Goal: Information Seeking & Learning: Check status

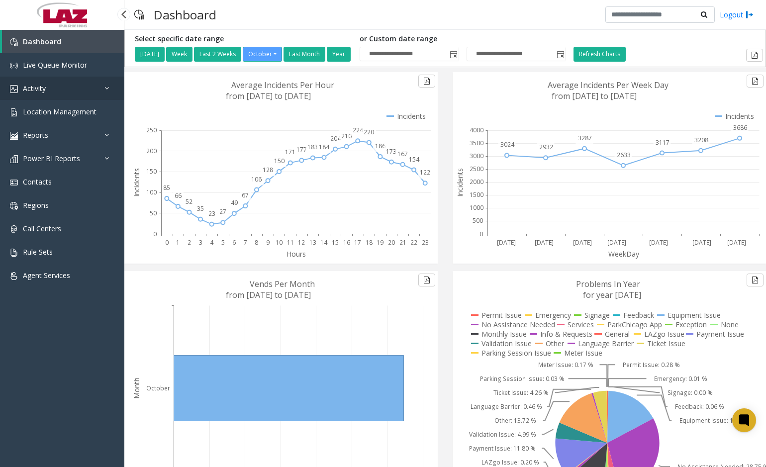
click at [46, 86] on link "Activity" at bounding box center [62, 88] width 124 height 23
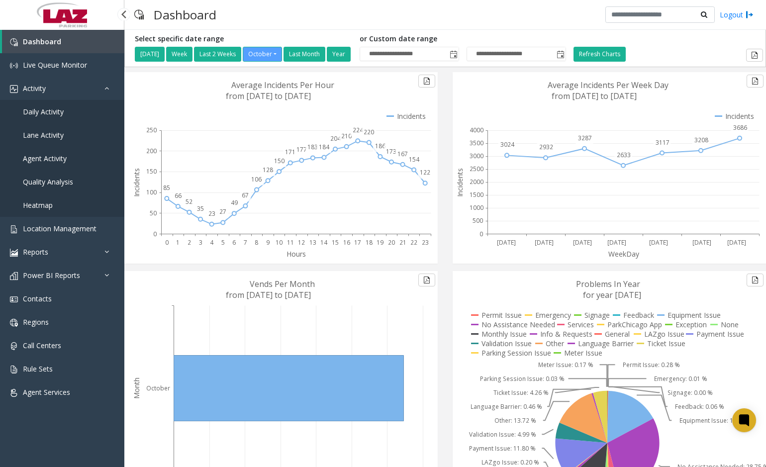
click at [41, 157] on span "Agent Activity" at bounding box center [45, 158] width 44 height 9
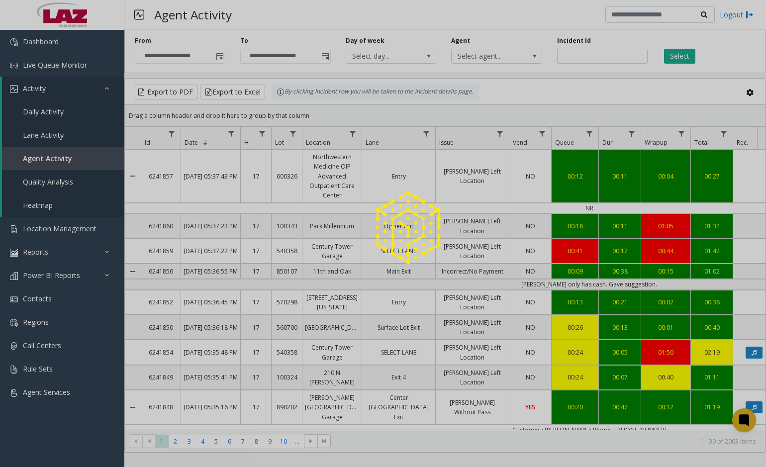
click at [502, 51] on div at bounding box center [383, 233] width 766 height 467
click at [505, 59] on div at bounding box center [383, 233] width 766 height 467
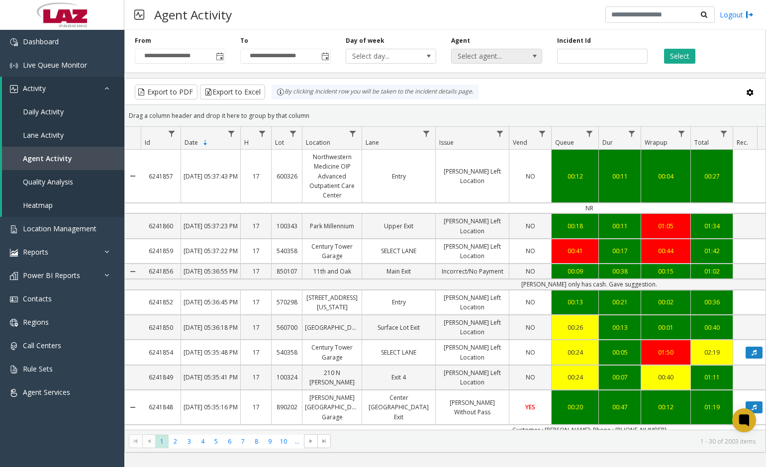
click at [525, 58] on span "Select agent..." at bounding box center [496, 56] width 90 height 15
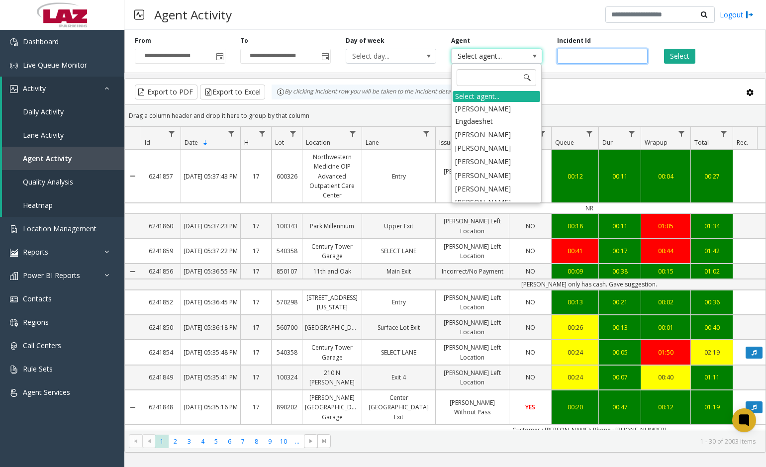
click at [615, 61] on input "number" at bounding box center [602, 56] width 90 height 15
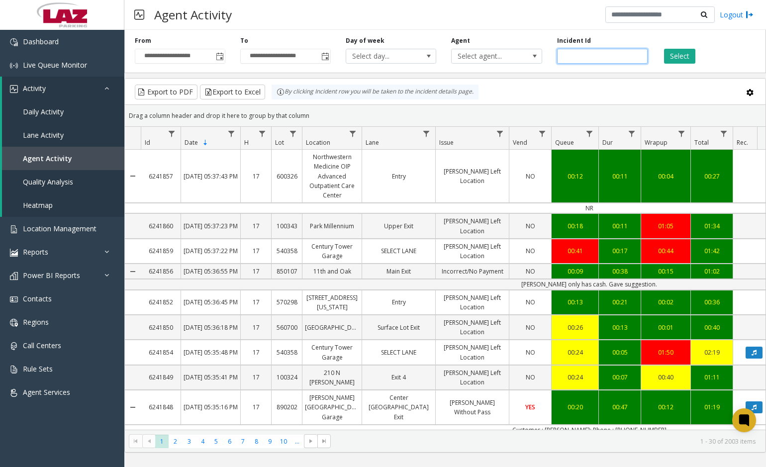
paste input "*******"
type input "*******"
click at [669, 62] on button "Select" at bounding box center [679, 56] width 31 height 15
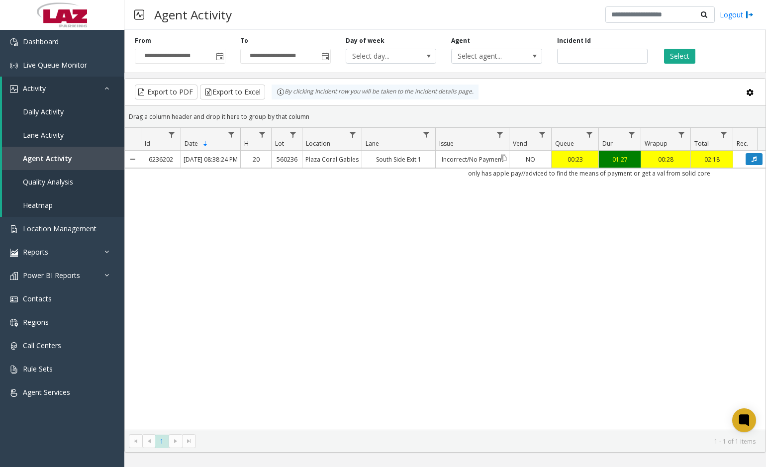
click at [478, 167] on link "Incorrect/No Payment" at bounding box center [471, 159] width 73 height 14
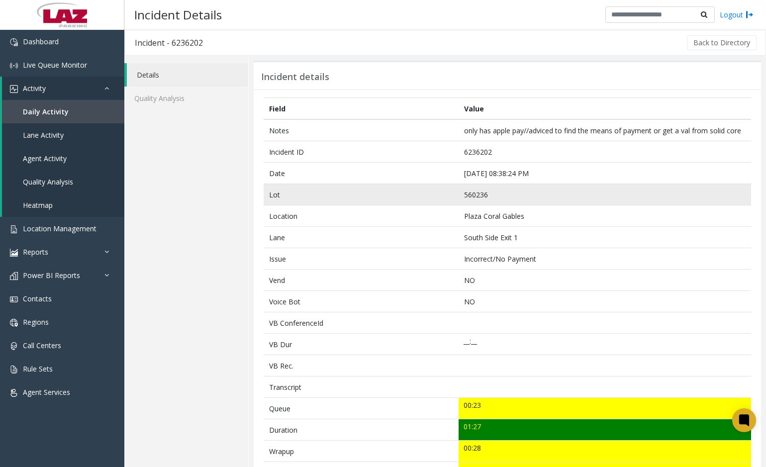
click at [470, 190] on td "560236" at bounding box center [604, 194] width 292 height 21
copy td "560236"
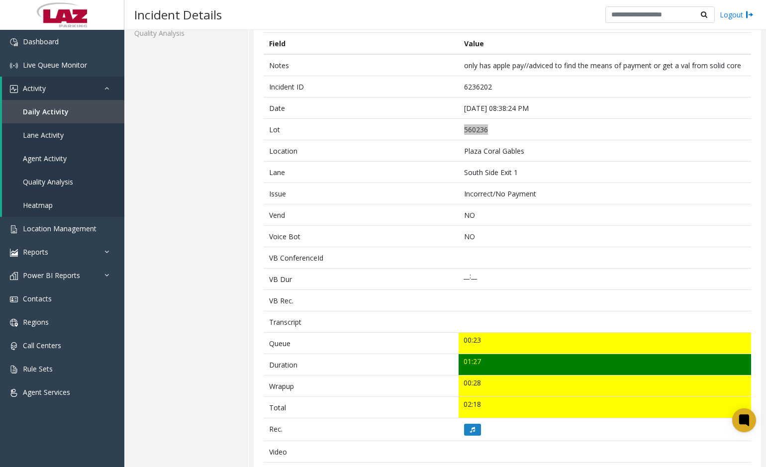
scroll to position [149, 0]
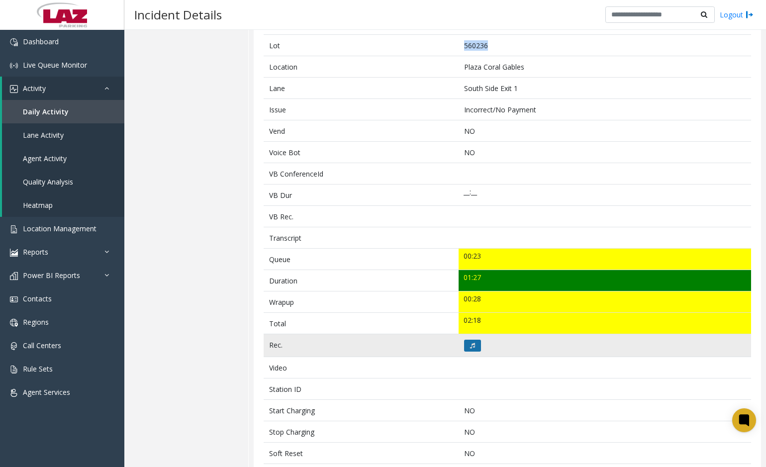
click at [465, 345] on button at bounding box center [472, 346] width 17 height 12
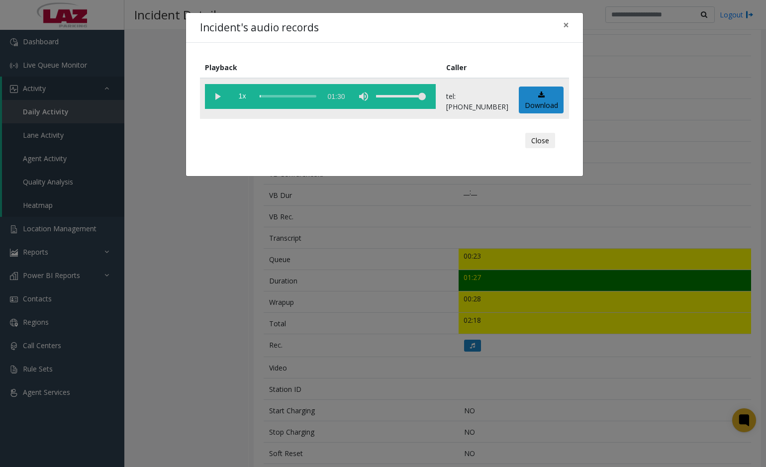
click at [216, 96] on vg-play-pause at bounding box center [217, 96] width 25 height 25
click at [564, 28] on span "×" at bounding box center [566, 25] width 6 height 14
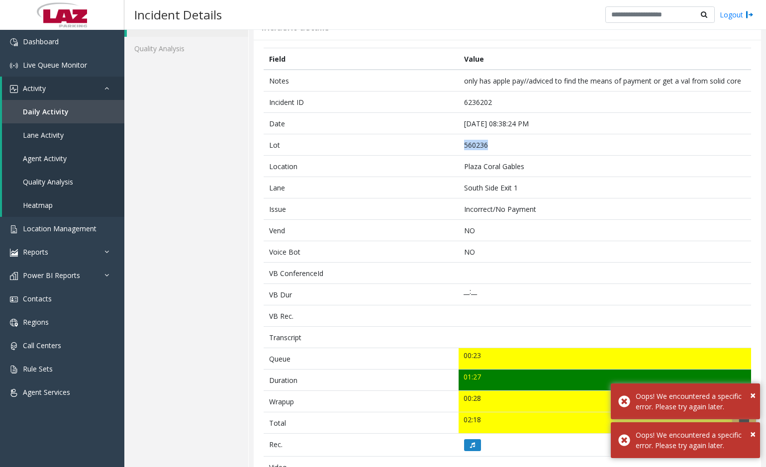
scroll to position [0, 0]
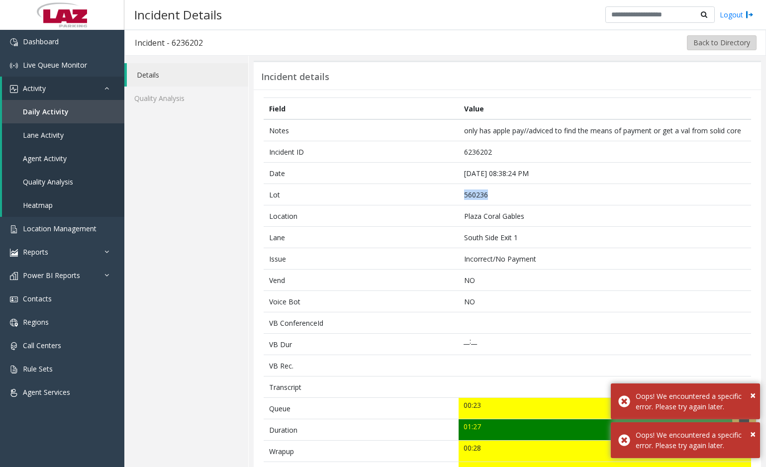
click at [734, 48] on button "Back to Directory" at bounding box center [722, 42] width 70 height 15
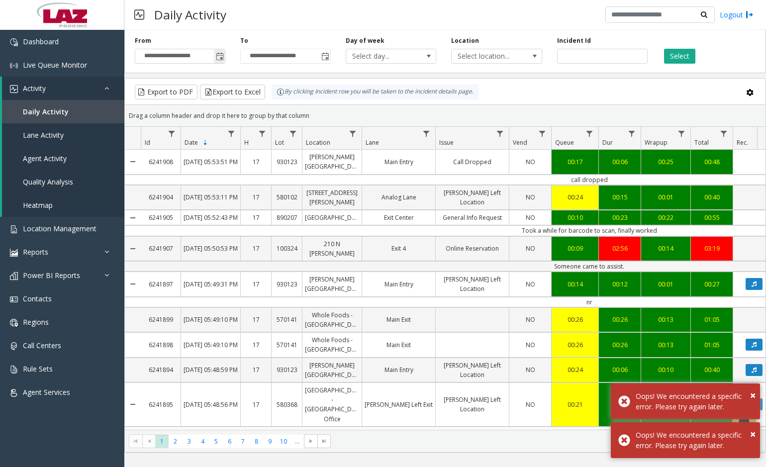
click at [220, 55] on span "Toggle popup" at bounding box center [220, 57] width 8 height 8
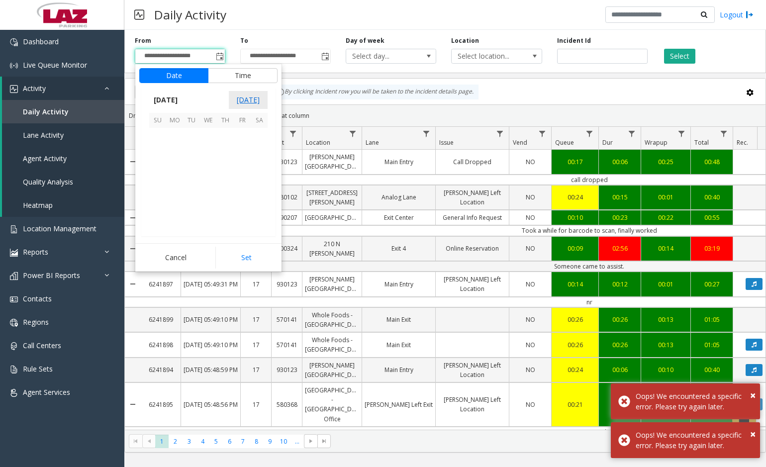
scroll to position [178539, 0]
click at [179, 165] on span "13" at bounding box center [174, 170] width 17 height 17
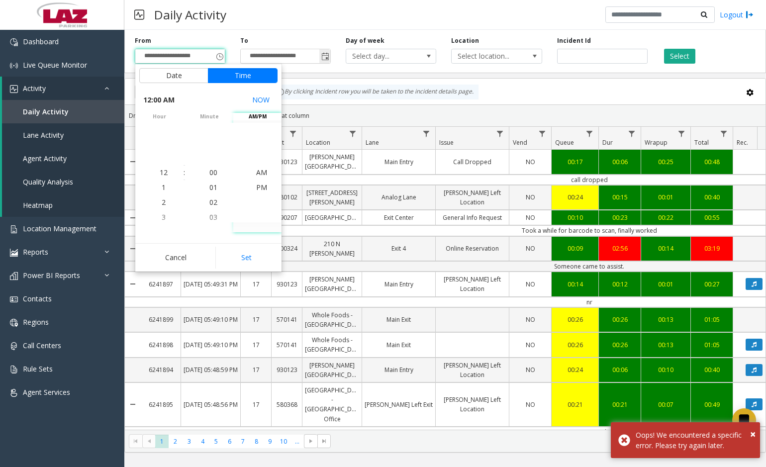
click at [326, 61] on span "Toggle popup" at bounding box center [325, 57] width 8 height 8
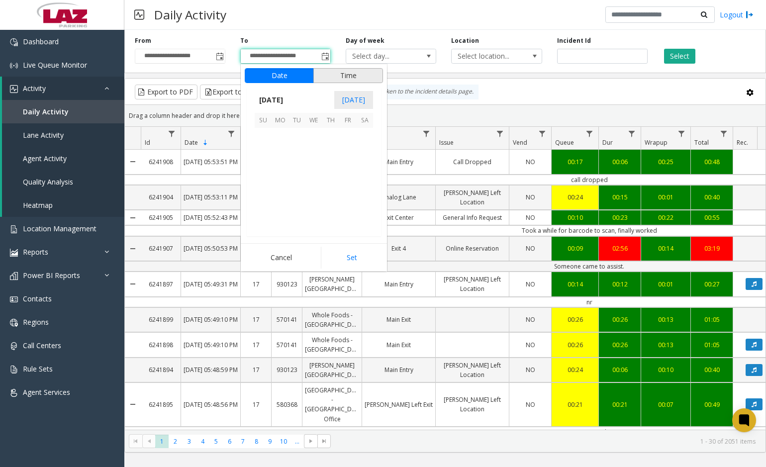
scroll to position [15, 0]
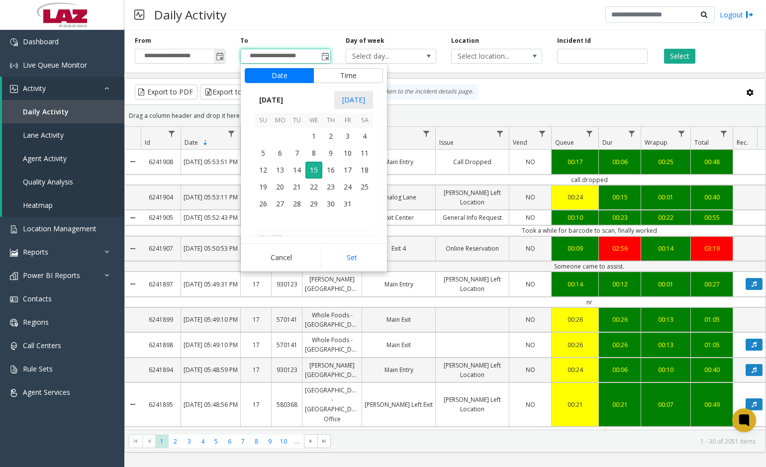
click at [218, 57] on span "Toggle popup" at bounding box center [220, 57] width 8 height 8
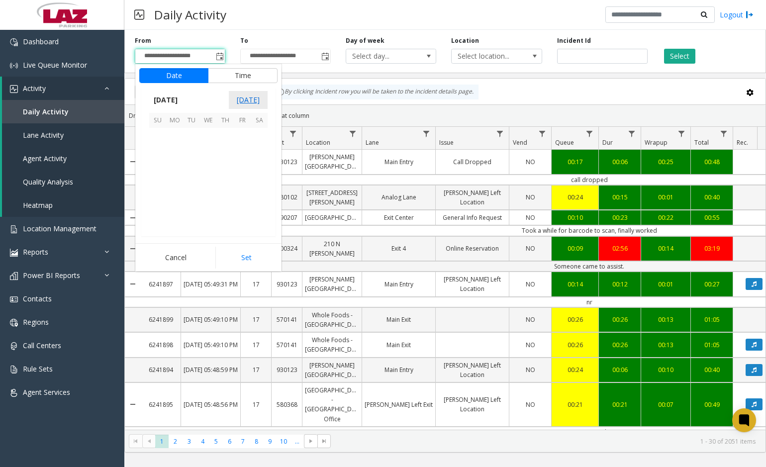
scroll to position [178539, 0]
click at [173, 166] on span "13" at bounding box center [174, 170] width 17 height 17
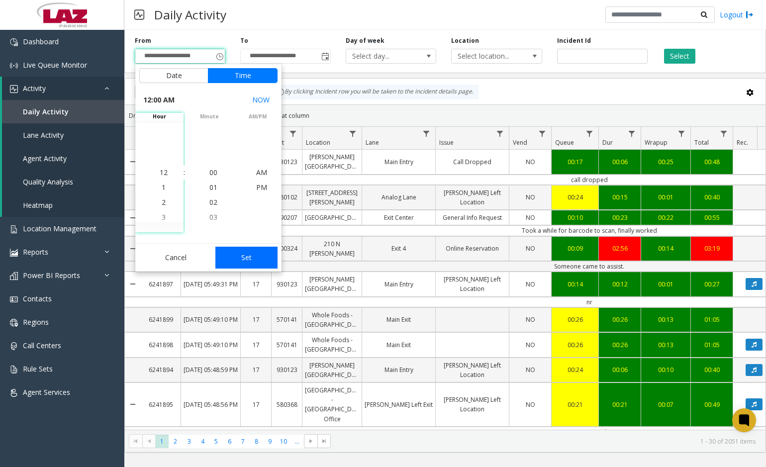
click at [249, 255] on button "Set" at bounding box center [246, 258] width 63 height 22
type input "**********"
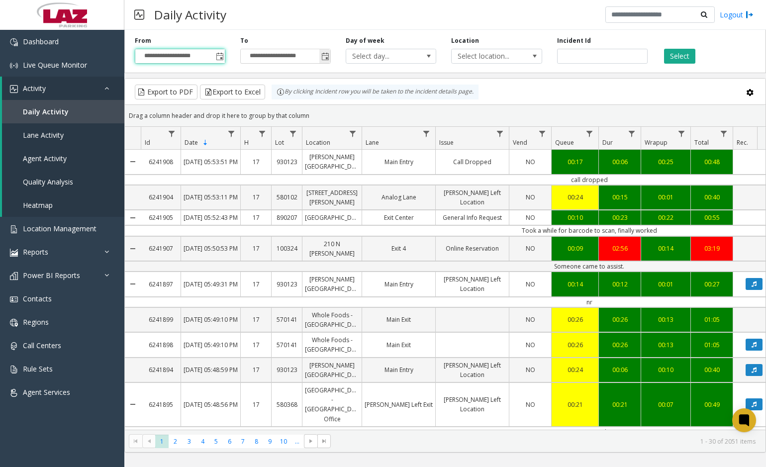
click at [325, 61] on span "Toggle popup" at bounding box center [324, 56] width 11 height 16
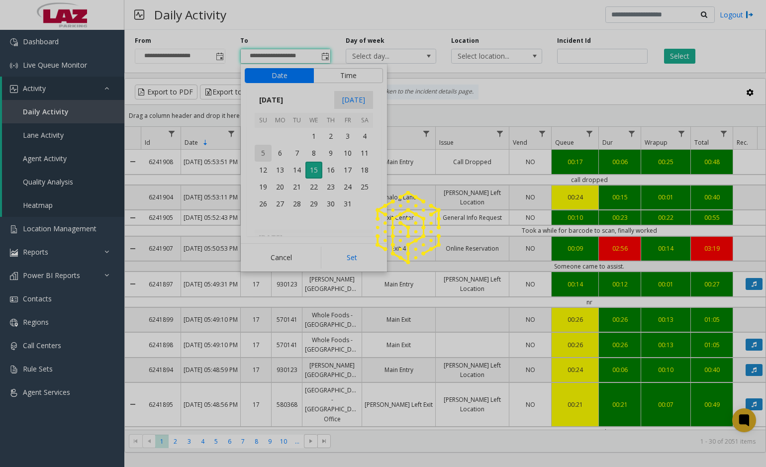
scroll to position [15, 0]
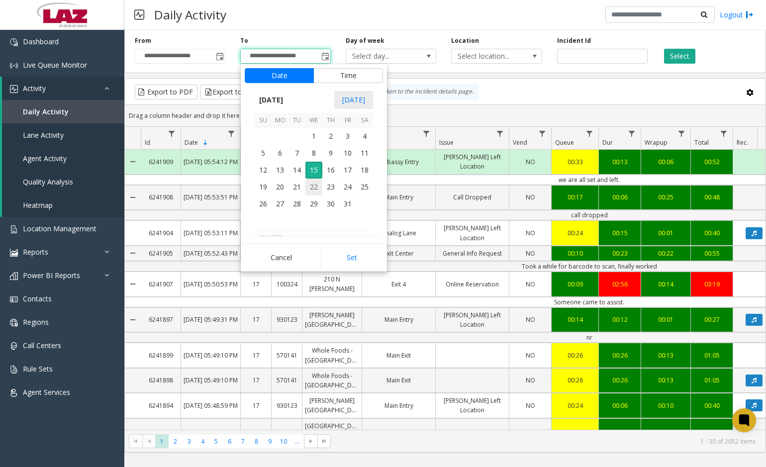
click at [295, 172] on span "14" at bounding box center [296, 170] width 17 height 17
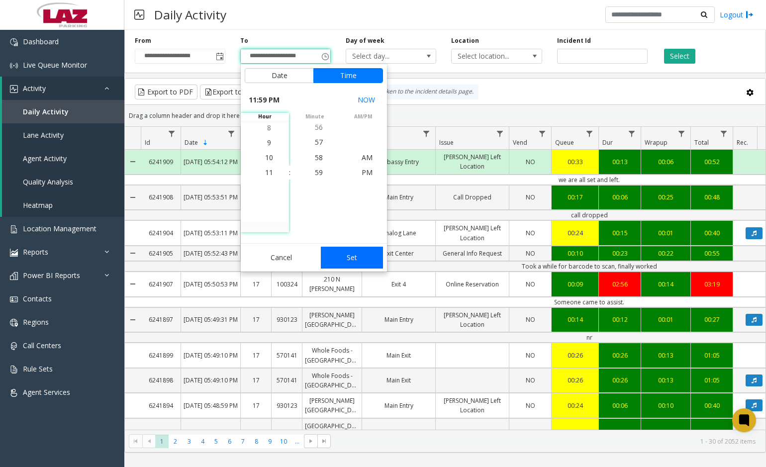
click at [353, 255] on button "Set" at bounding box center [352, 258] width 63 height 22
type input "**********"
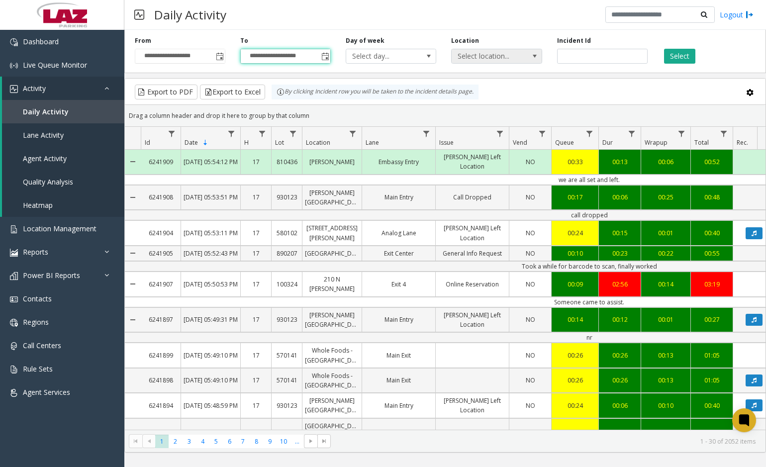
click at [516, 56] on span "Select location..." at bounding box center [487, 56] width 72 height 14
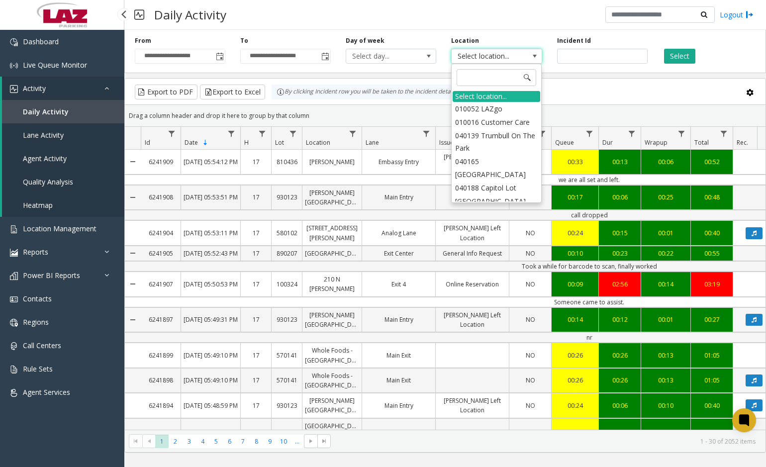
click at [41, 153] on link "Agent Activity" at bounding box center [63, 158] width 122 height 23
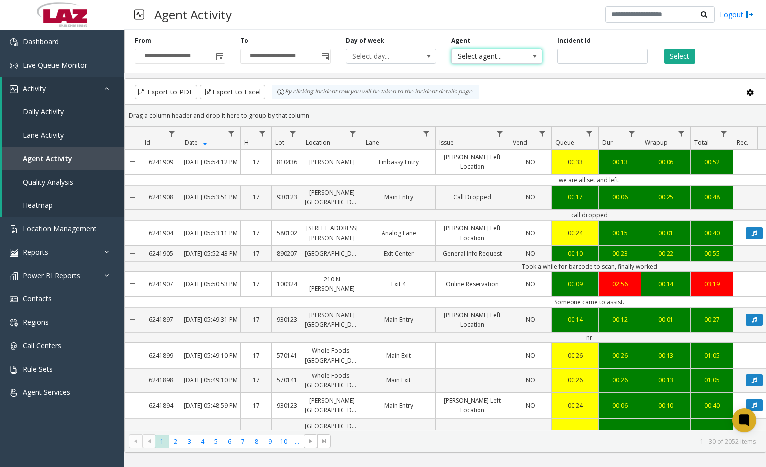
click at [492, 53] on span "Select agent..." at bounding box center [487, 56] width 72 height 14
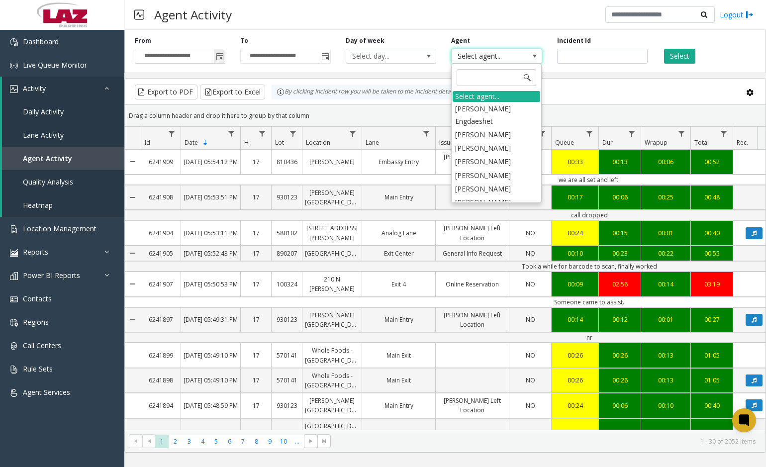
click at [218, 61] on span "Toggle popup" at bounding box center [219, 56] width 11 height 16
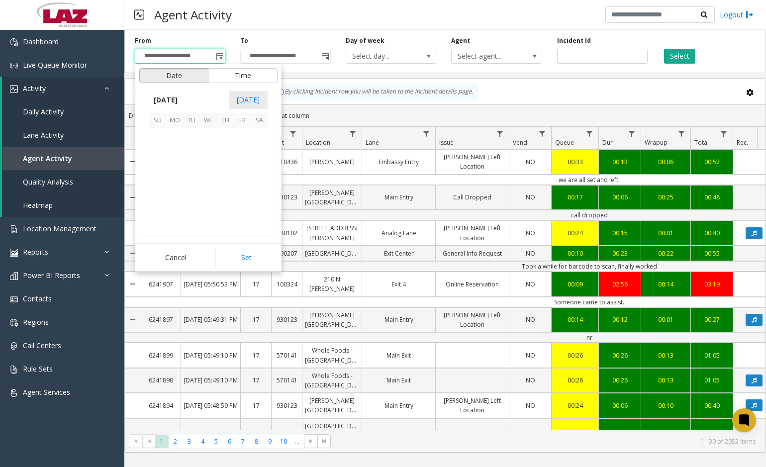
scroll to position [178539, 0]
click at [165, 168] on span "12" at bounding box center [157, 170] width 17 height 17
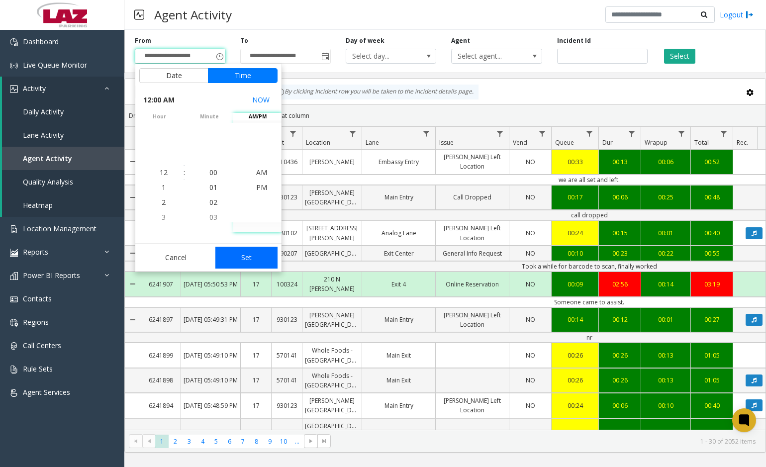
click at [245, 251] on button "Set" at bounding box center [246, 258] width 63 height 22
type input "**********"
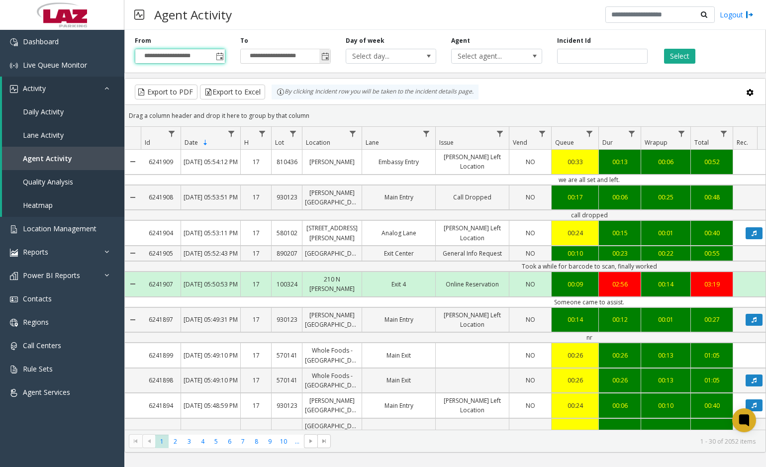
click at [327, 60] on span "Toggle popup" at bounding box center [325, 57] width 8 height 8
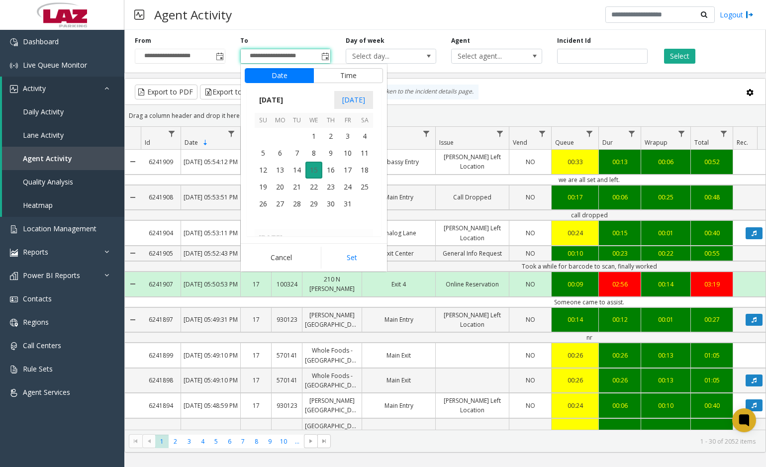
scroll to position [15, 0]
click at [288, 169] on span "13" at bounding box center [279, 170] width 17 height 17
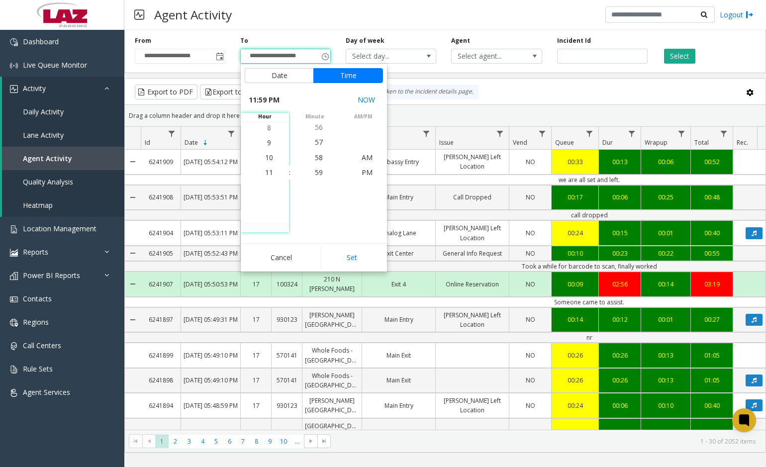
click at [340, 234] on div "11:59 PM NOW hour 12 1 2 3 4 5 6 7 8 9 10 11 12 1 2 3 4 5 6 7 8 9 10 11 : minut…" at bounding box center [314, 161] width 146 height 149
click at [347, 251] on button "Set" at bounding box center [352, 258] width 63 height 22
type input "**********"
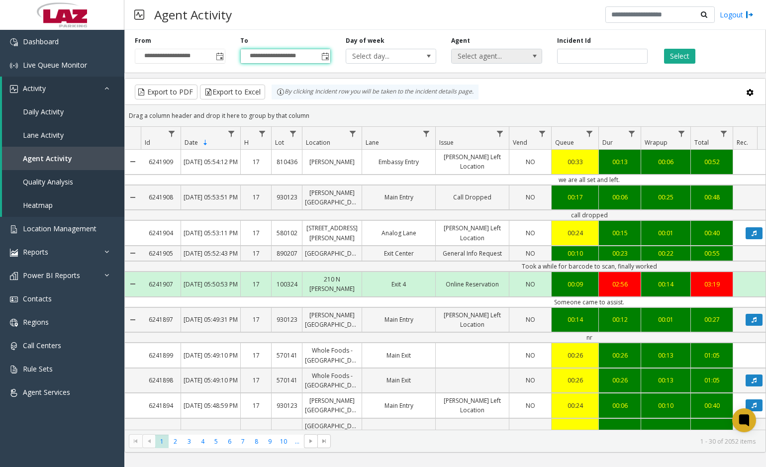
click at [494, 53] on span "Select agent..." at bounding box center [487, 56] width 72 height 14
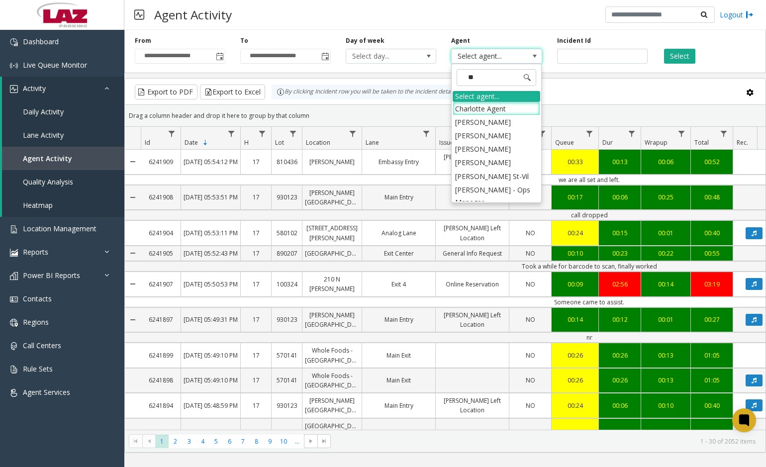
type input "*"
type input "****"
click at [501, 112] on li "[PERSON_NAME]" at bounding box center [495, 108] width 87 height 13
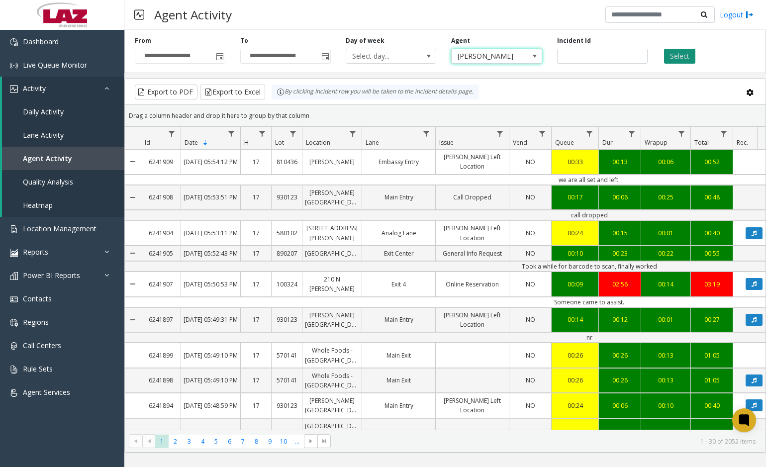
click at [678, 51] on button "Select" at bounding box center [679, 56] width 31 height 15
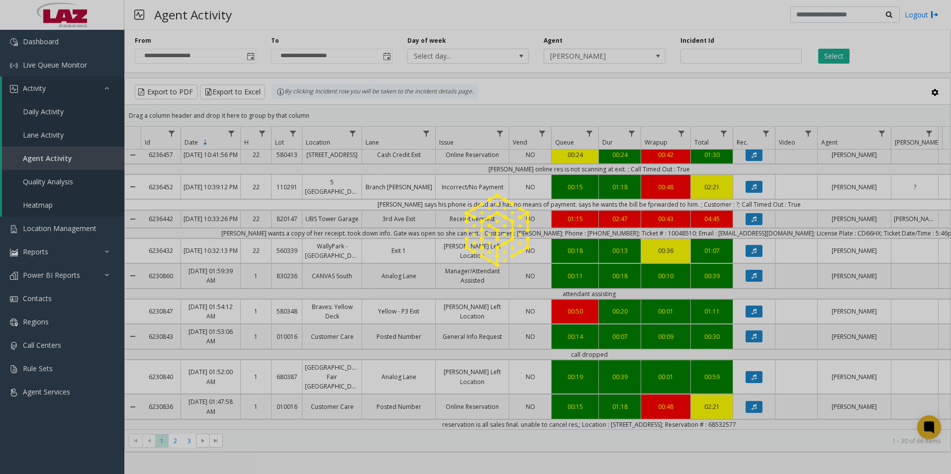
scroll to position [720, 0]
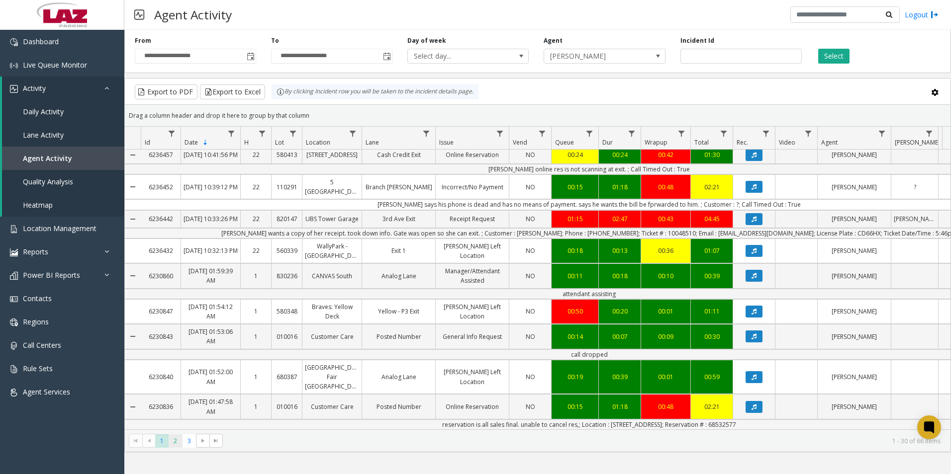
click at [179, 438] on span "2" at bounding box center [175, 440] width 13 height 13
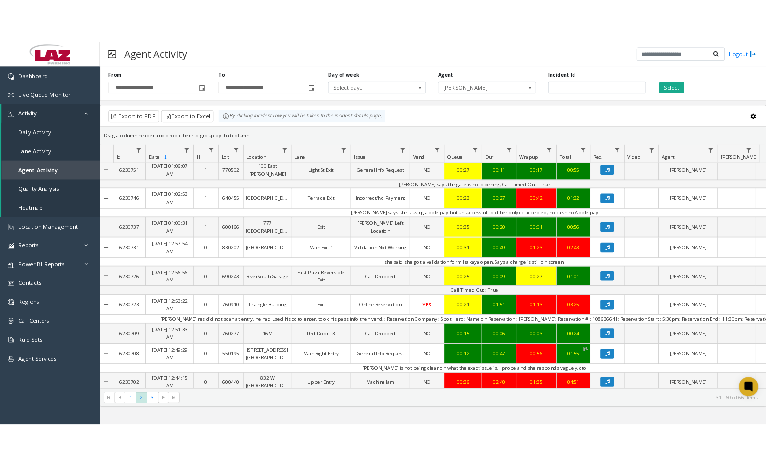
scroll to position [721, 0]
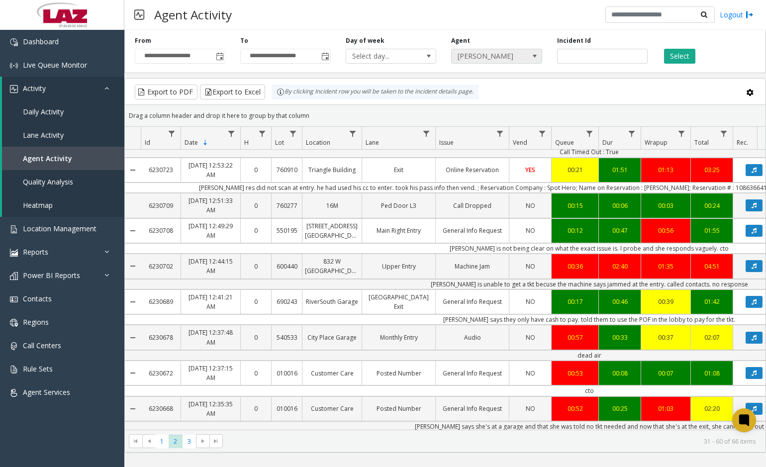
click at [527, 59] on span at bounding box center [534, 56] width 14 height 14
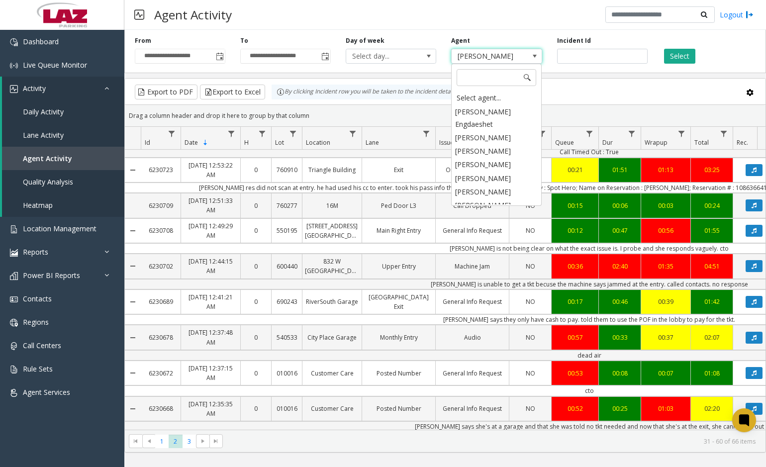
scroll to position [5103, 0]
click at [493, 96] on div "Select agent..." at bounding box center [495, 98] width 87 height 14
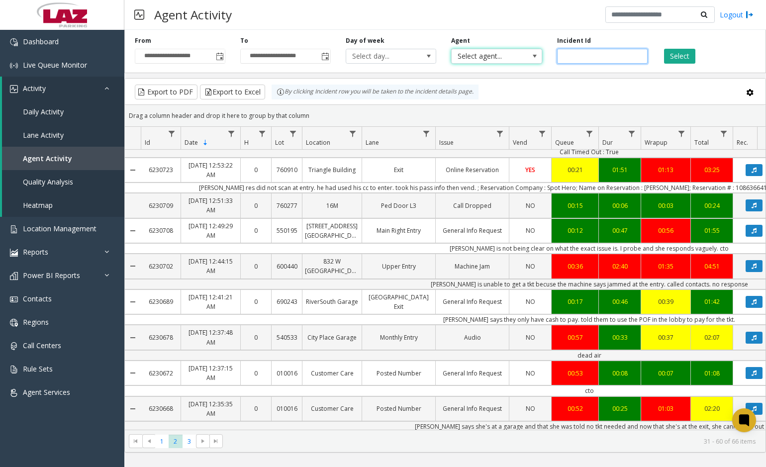
click at [572, 60] on input "number" at bounding box center [602, 56] width 90 height 15
paste input "*******"
type input "*******"
click at [681, 54] on button "Select" at bounding box center [679, 56] width 31 height 15
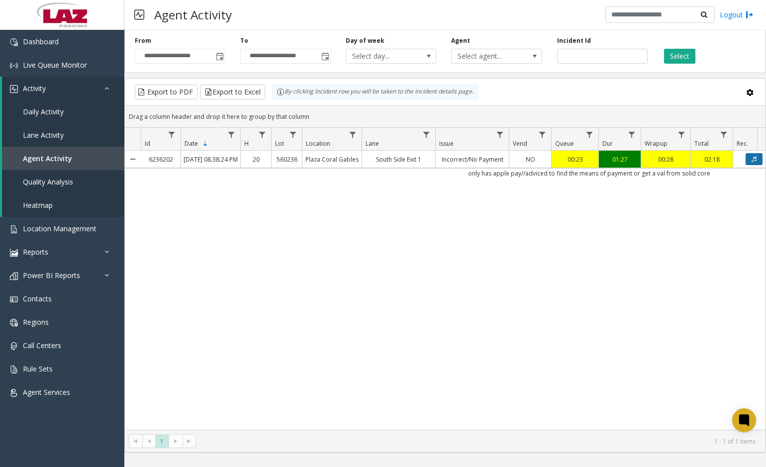
click at [755, 162] on icon "Data table" at bounding box center [753, 159] width 5 height 6
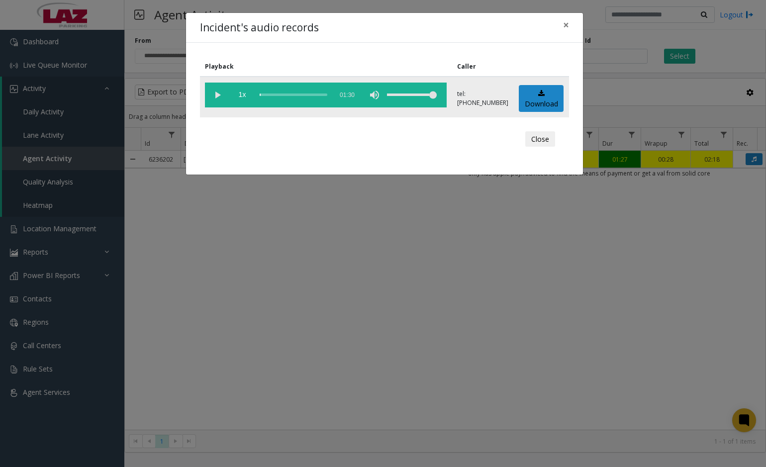
click at [218, 94] on vg-play-pause at bounding box center [217, 95] width 25 height 25
click at [565, 25] on span "×" at bounding box center [566, 25] width 6 height 14
